Goal: Navigation & Orientation: Find specific page/section

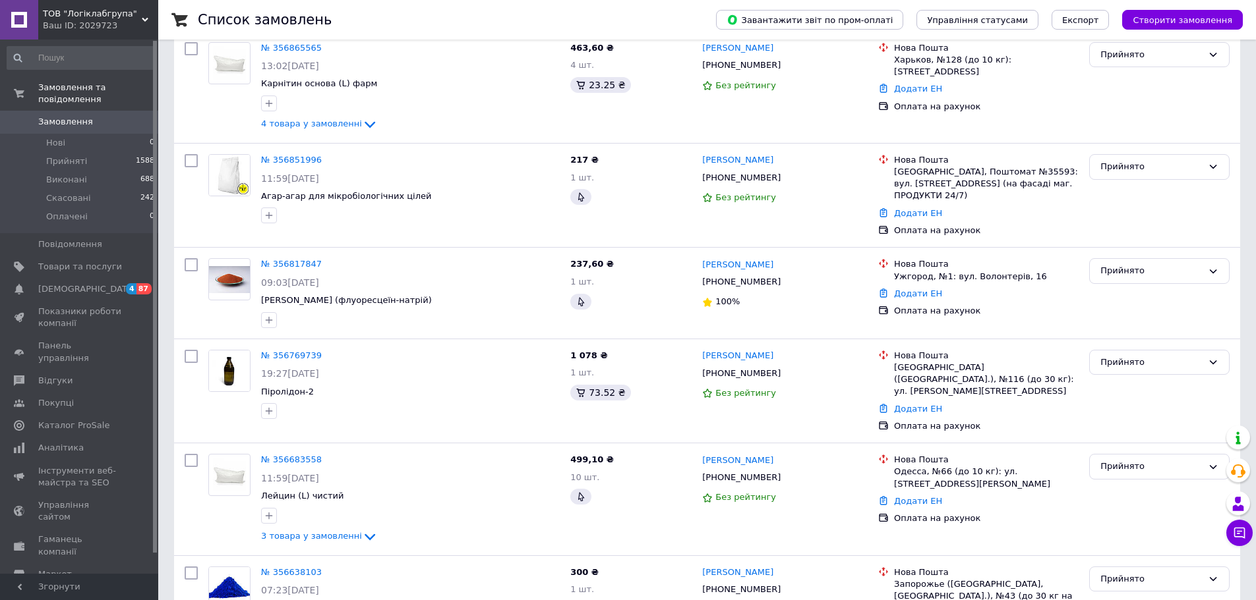
scroll to position [132, 0]
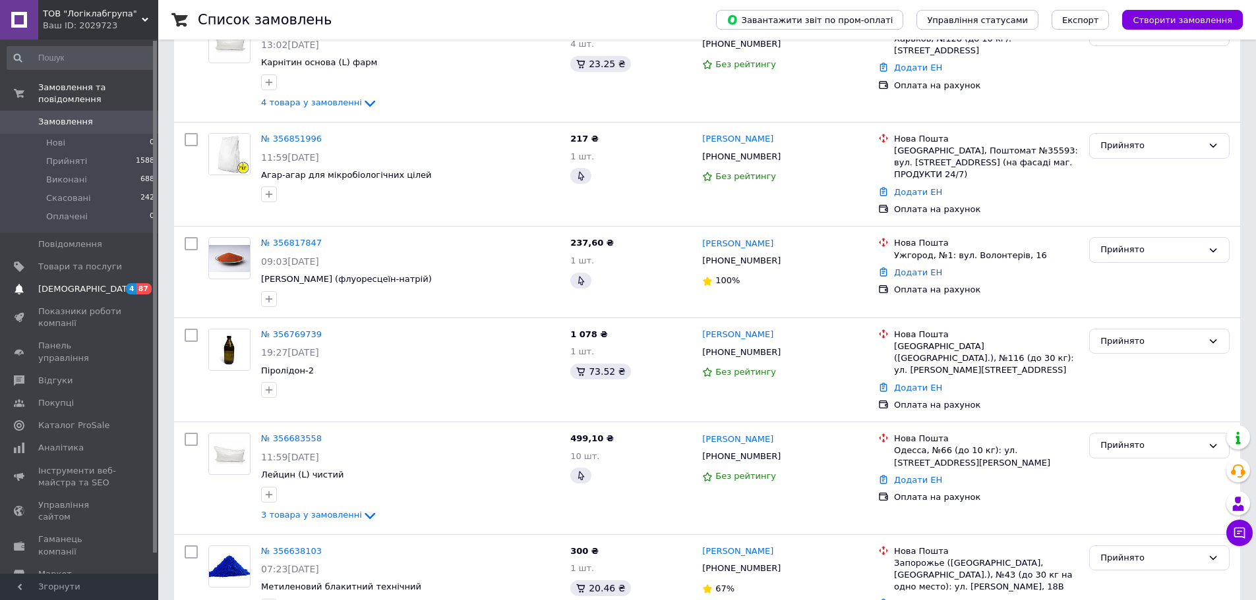
click at [72, 287] on link "[DEMOGRAPHIC_DATA] 4 87" at bounding box center [81, 289] width 162 height 22
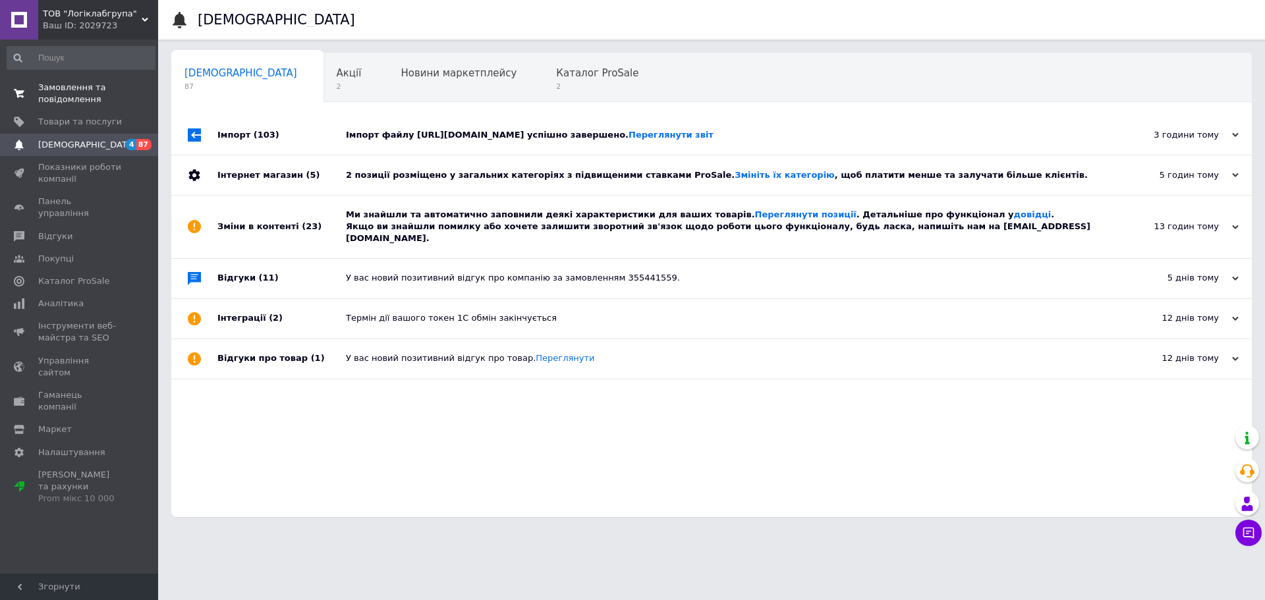
click at [61, 94] on span "Замовлення та повідомлення" at bounding box center [80, 94] width 84 height 24
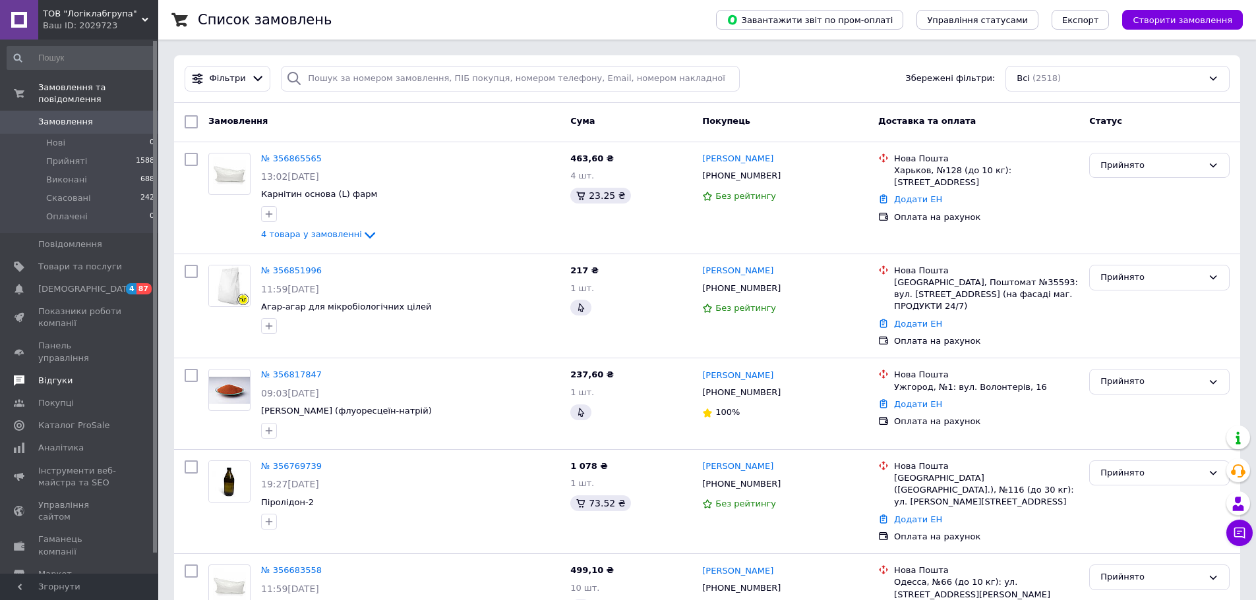
click at [53, 375] on span "Відгуки" at bounding box center [55, 381] width 34 height 12
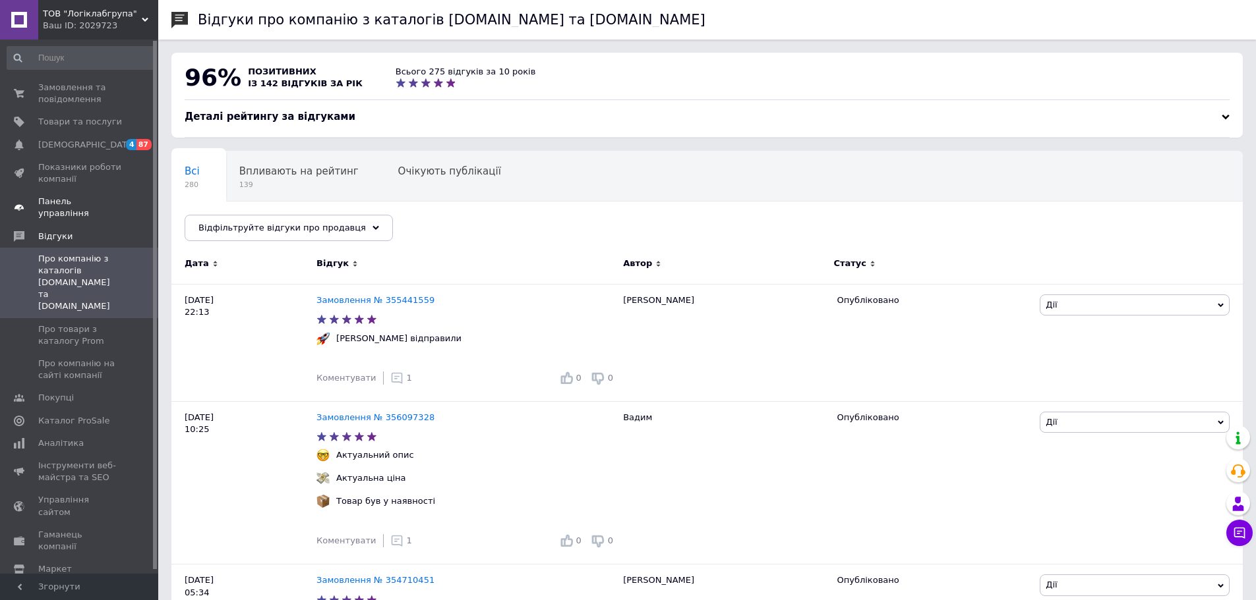
click at [76, 201] on span "Панель управління" at bounding box center [80, 208] width 84 height 24
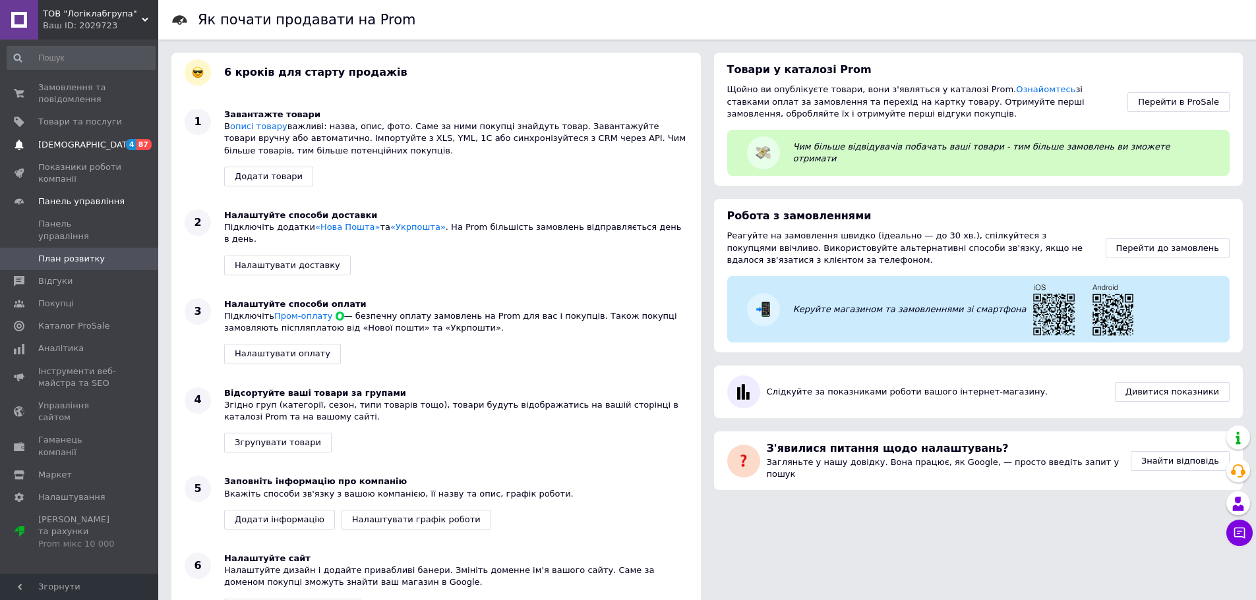
click at [73, 144] on span "[DEMOGRAPHIC_DATA]" at bounding box center [87, 145] width 98 height 12
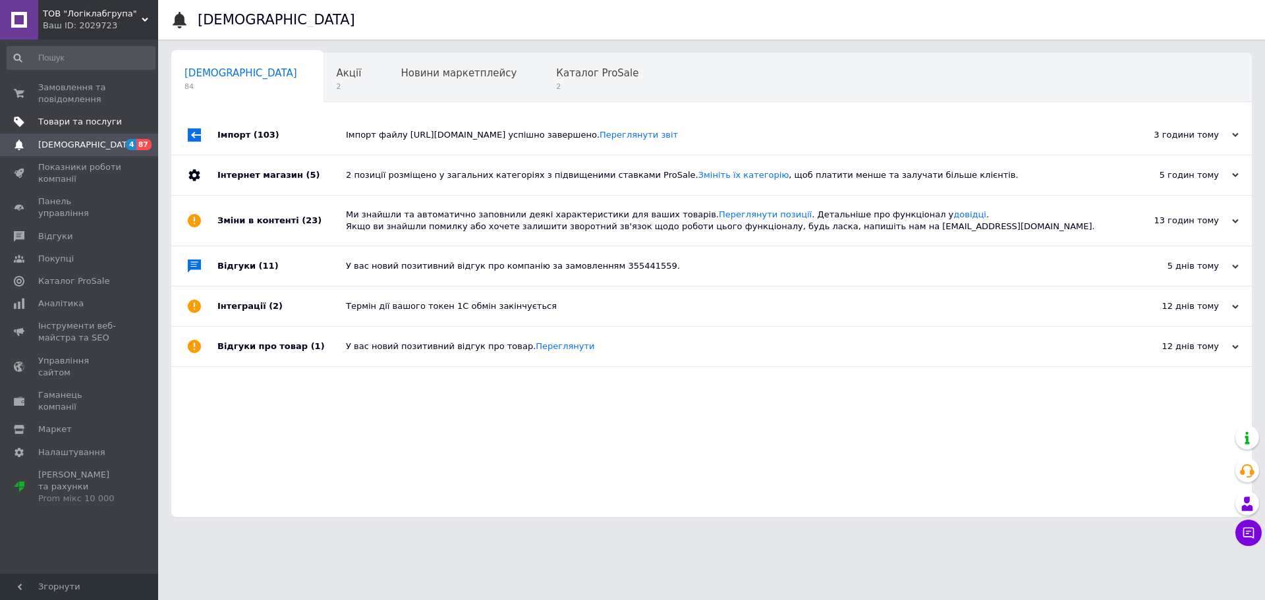
click at [56, 126] on span "Товари та послуги" at bounding box center [80, 122] width 84 height 12
